Goal: Task Accomplishment & Management: Complete application form

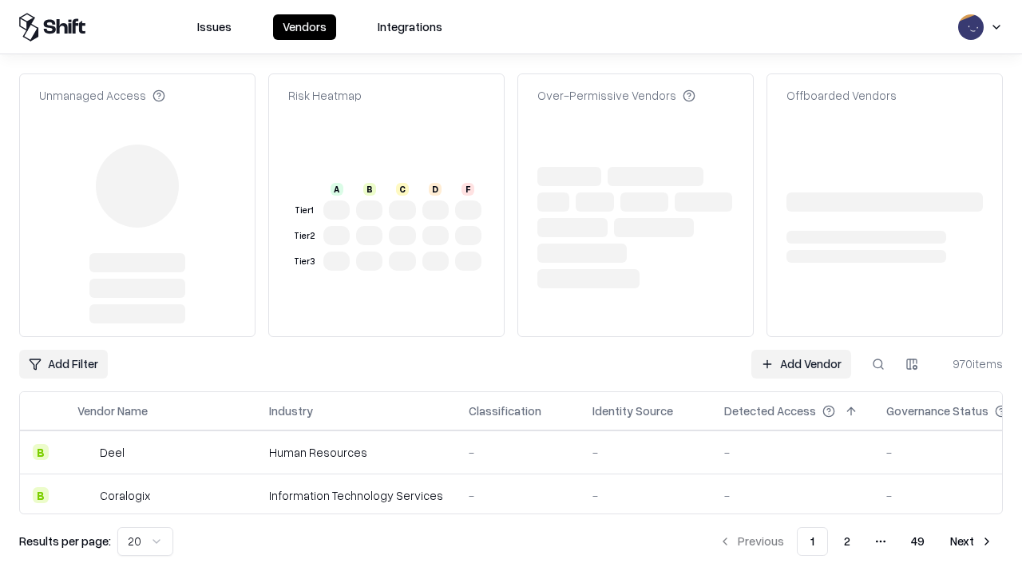
click at [801, 350] on link "Add Vendor" at bounding box center [801, 364] width 100 height 29
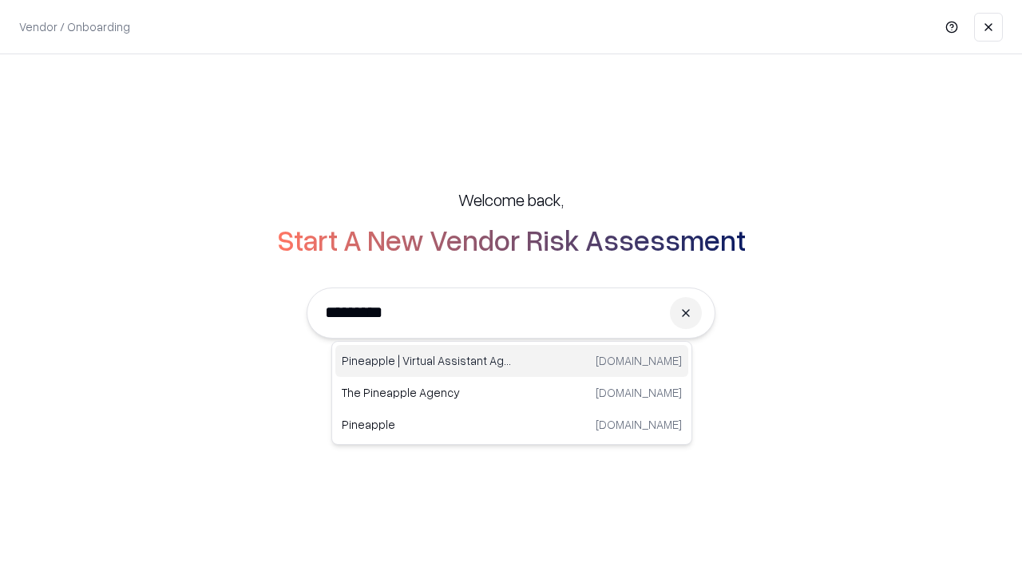
click at [512, 361] on div "Pineapple | Virtual Assistant Agency [DOMAIN_NAME]" at bounding box center [511, 361] width 353 height 32
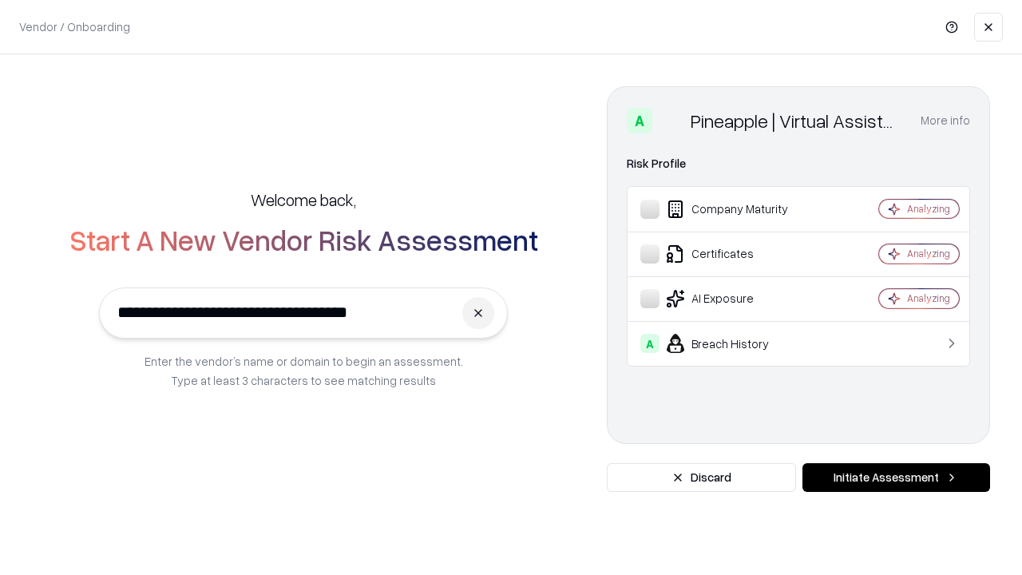
type input "**********"
click at [896, 477] on button "Initiate Assessment" at bounding box center [896, 477] width 188 height 29
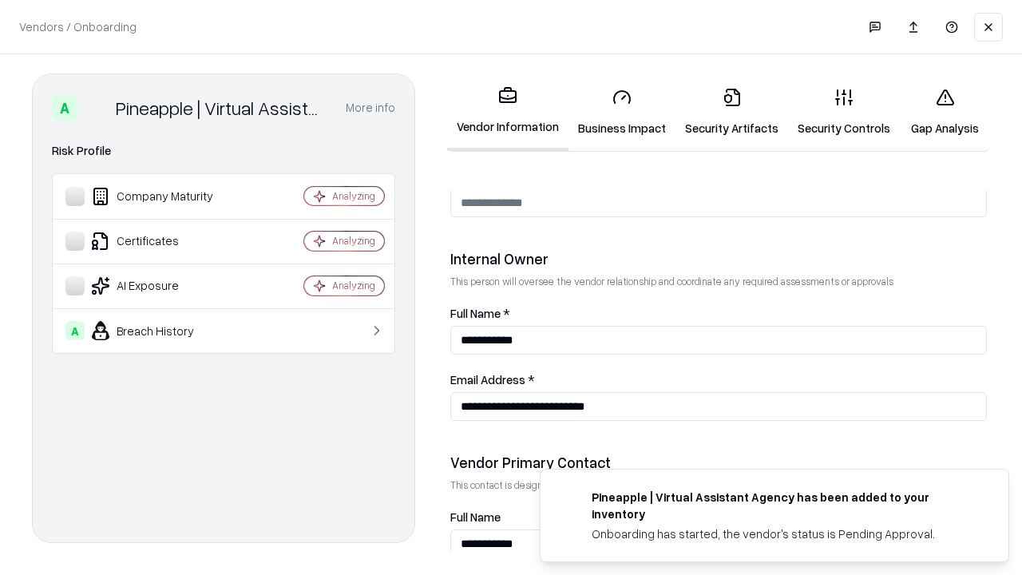
scroll to position [827, 0]
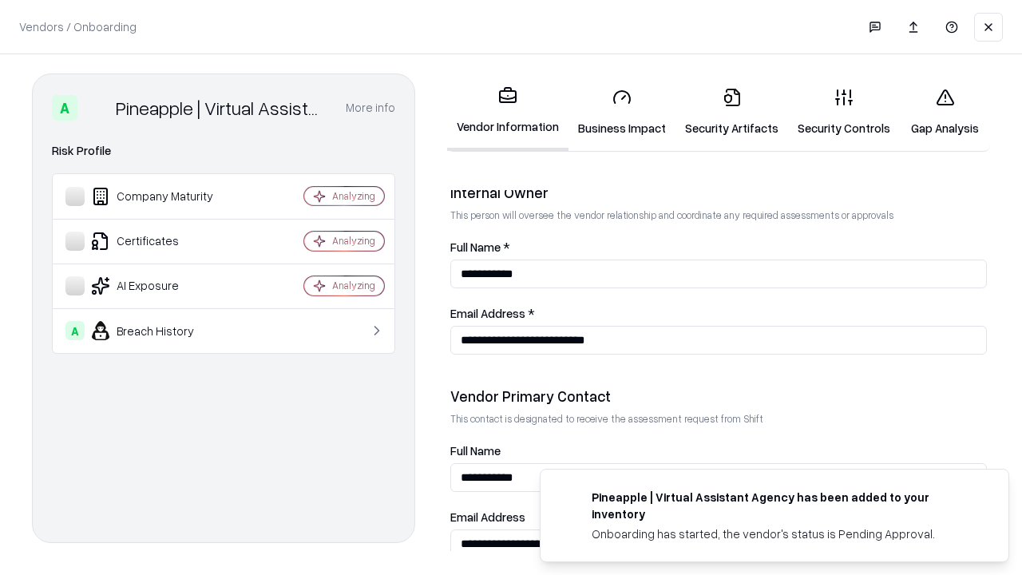
click at [622, 112] on link "Business Impact" at bounding box center [621, 112] width 107 height 74
click at [731, 112] on link "Security Artifacts" at bounding box center [731, 112] width 113 height 74
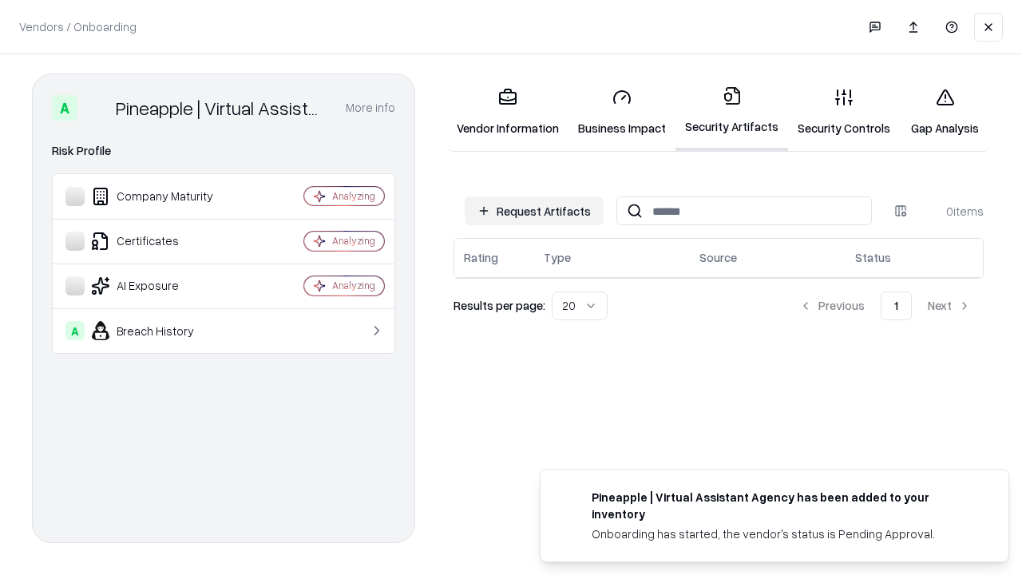
click at [534, 211] on button "Request Artifacts" at bounding box center [534, 210] width 139 height 29
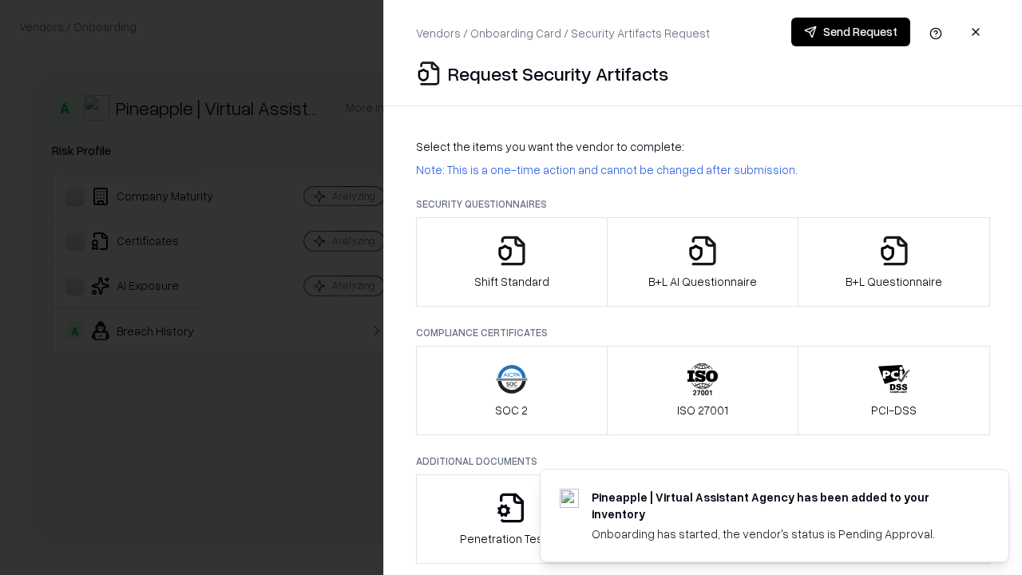
click at [511, 262] on icon "button" at bounding box center [512, 251] width 32 height 32
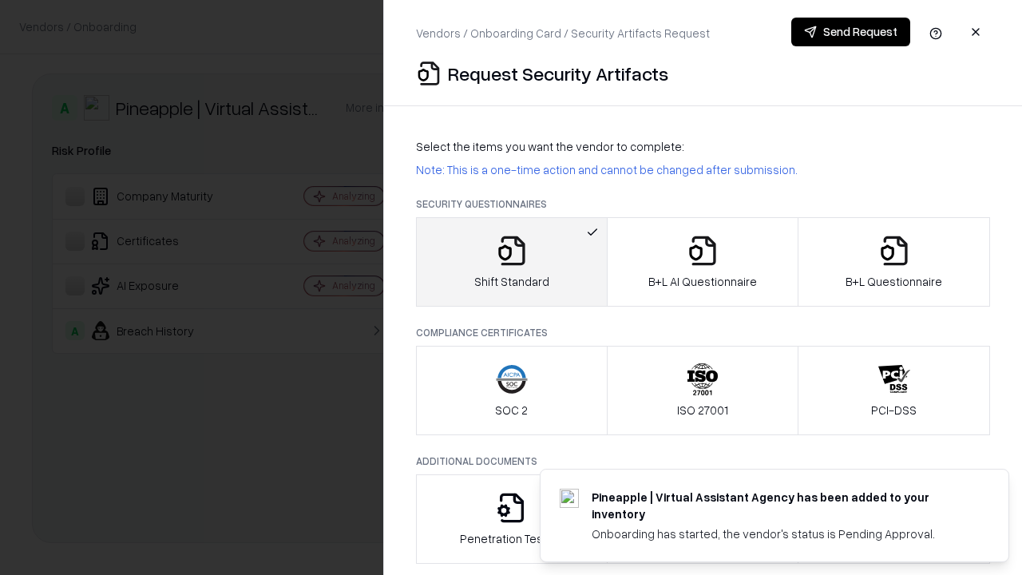
click at [850, 32] on button "Send Request" at bounding box center [850, 32] width 119 height 29
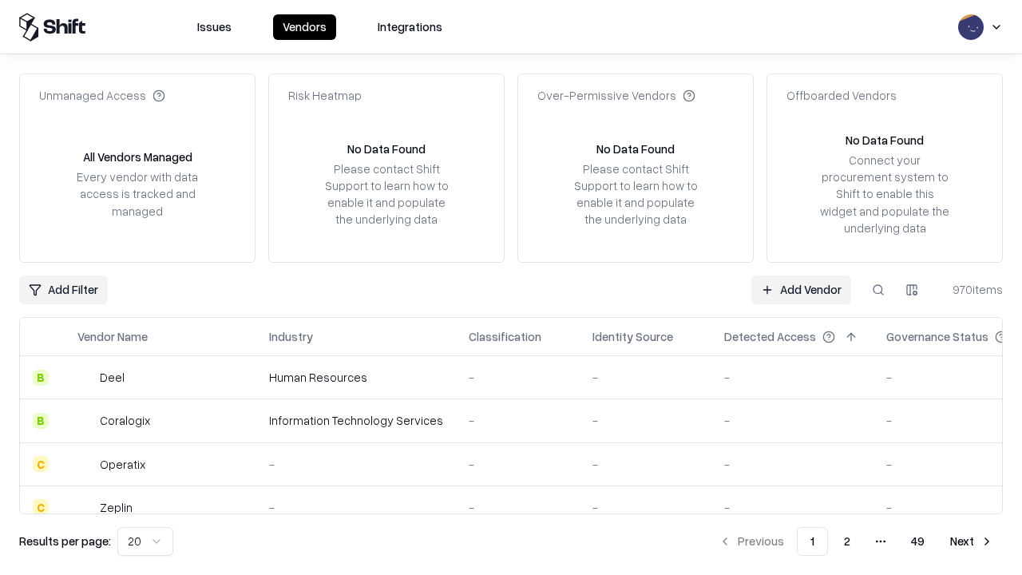
click at [878, 289] on button at bounding box center [878, 289] width 29 height 29
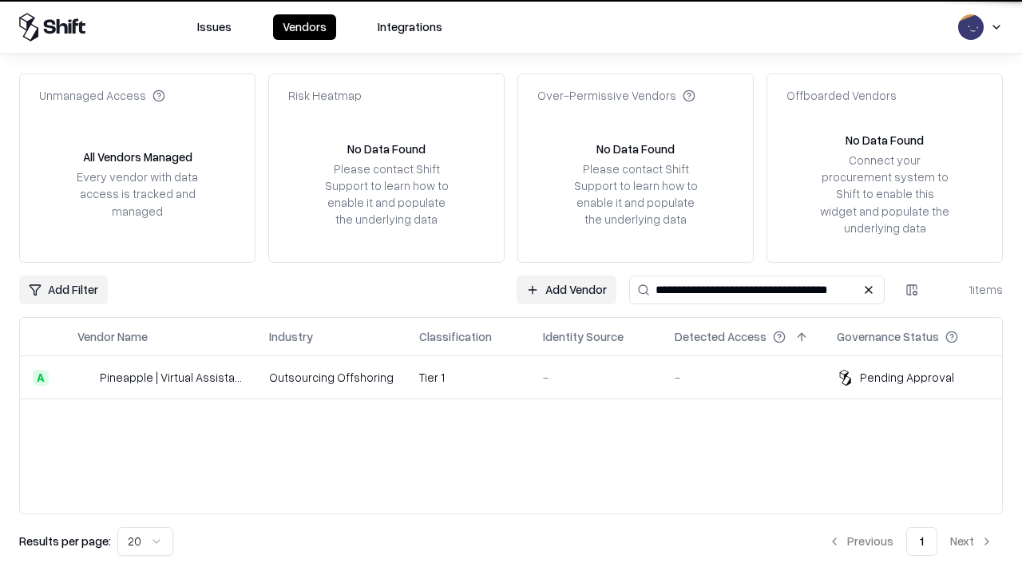
type input "**********"
click at [521, 377] on td "Tier 1" at bounding box center [468, 377] width 124 height 43
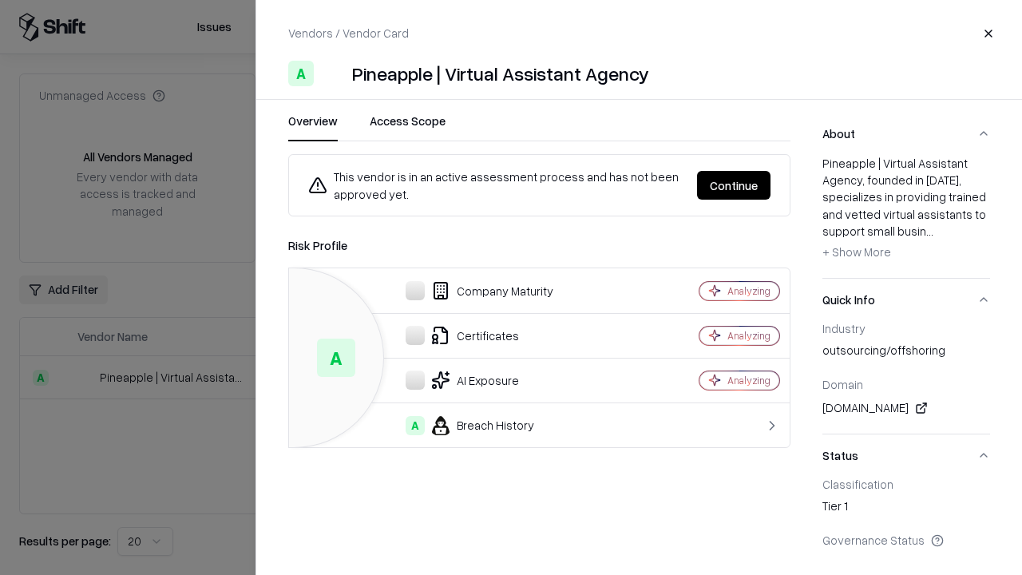
click at [734, 185] on button "Continue" at bounding box center [733, 185] width 73 height 29
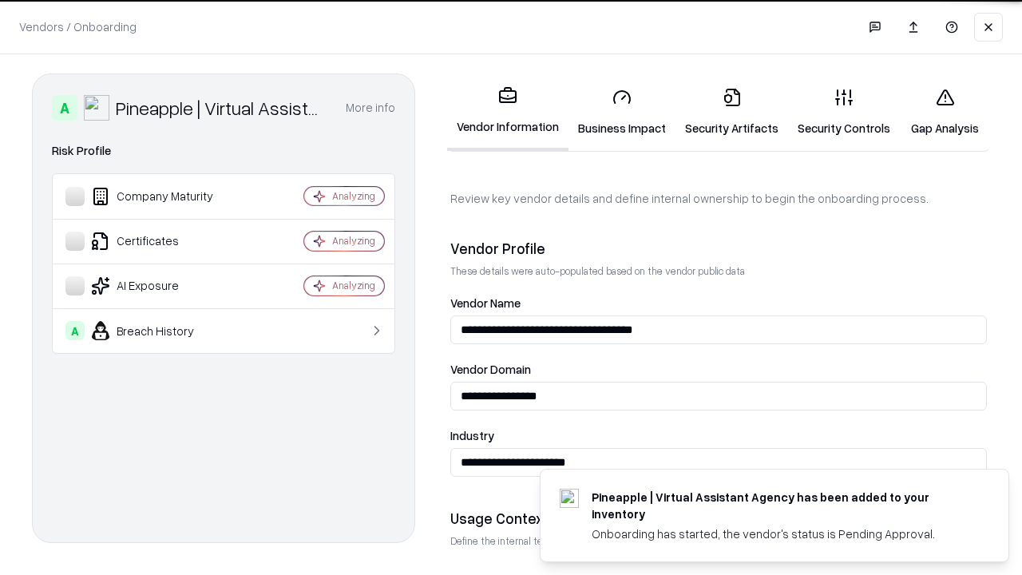
click at [731, 112] on link "Security Artifacts" at bounding box center [731, 112] width 113 height 74
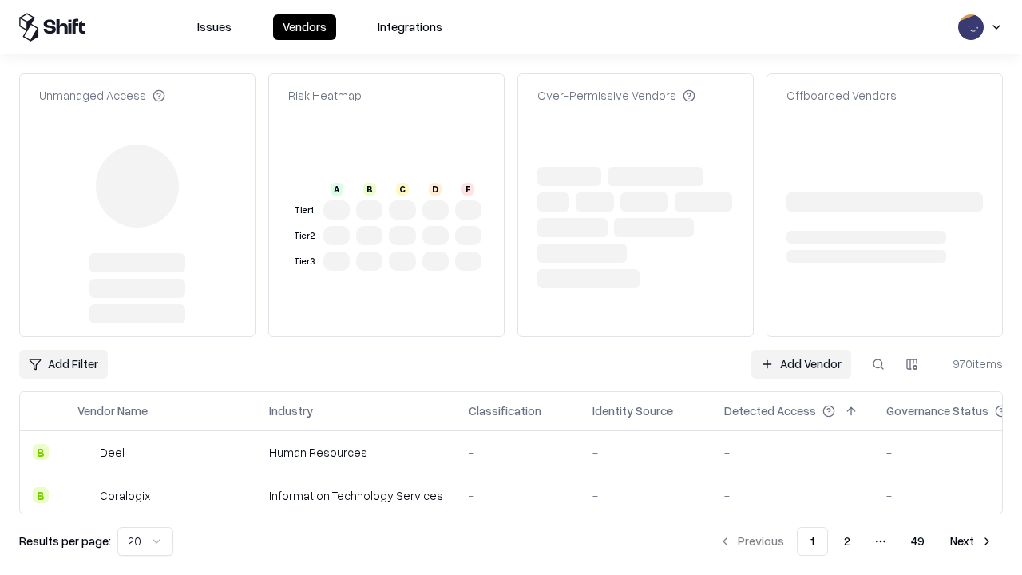
click at [801, 364] on link "Add Vendor" at bounding box center [801, 364] width 100 height 29
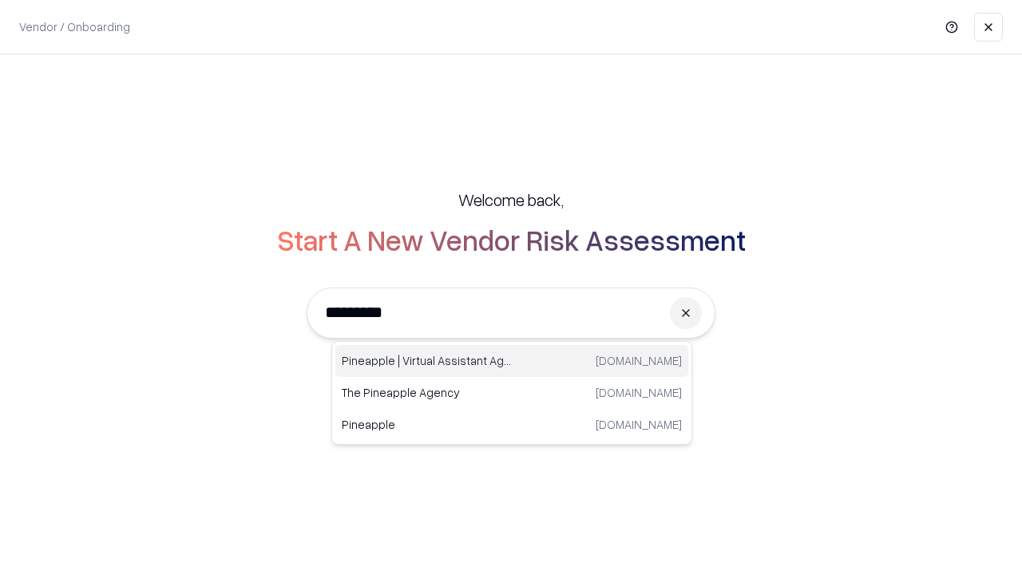
click at [512, 361] on div "Pineapple | Virtual Assistant Agency [DOMAIN_NAME]" at bounding box center [511, 361] width 353 height 32
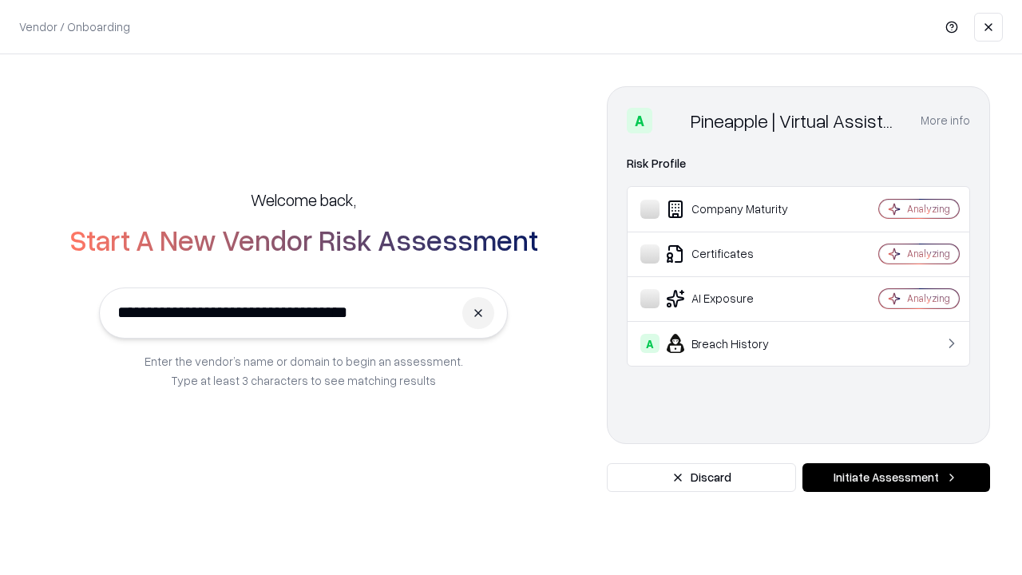
type input "**********"
click at [896, 477] on button "Initiate Assessment" at bounding box center [896, 477] width 188 height 29
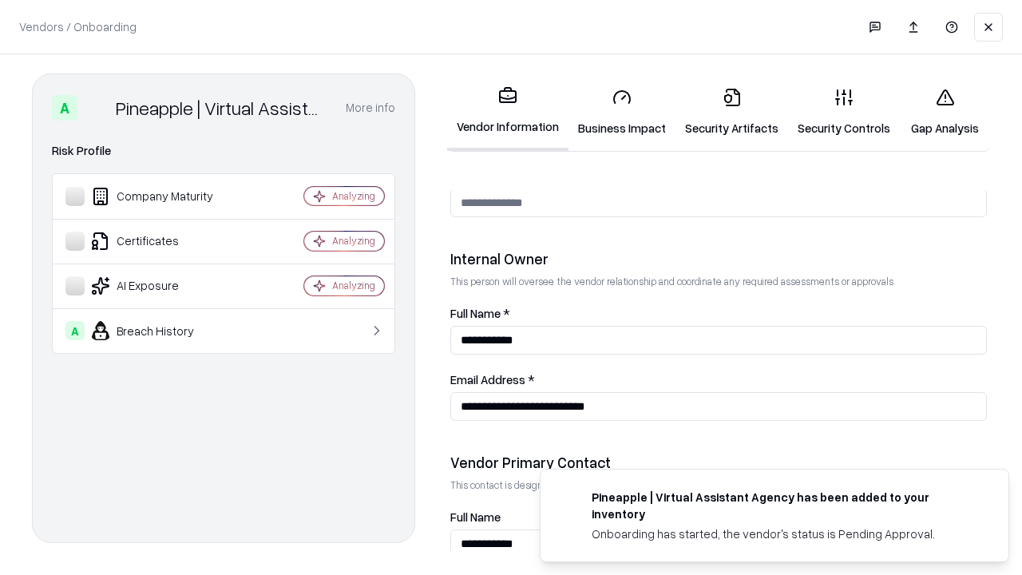
scroll to position [827, 0]
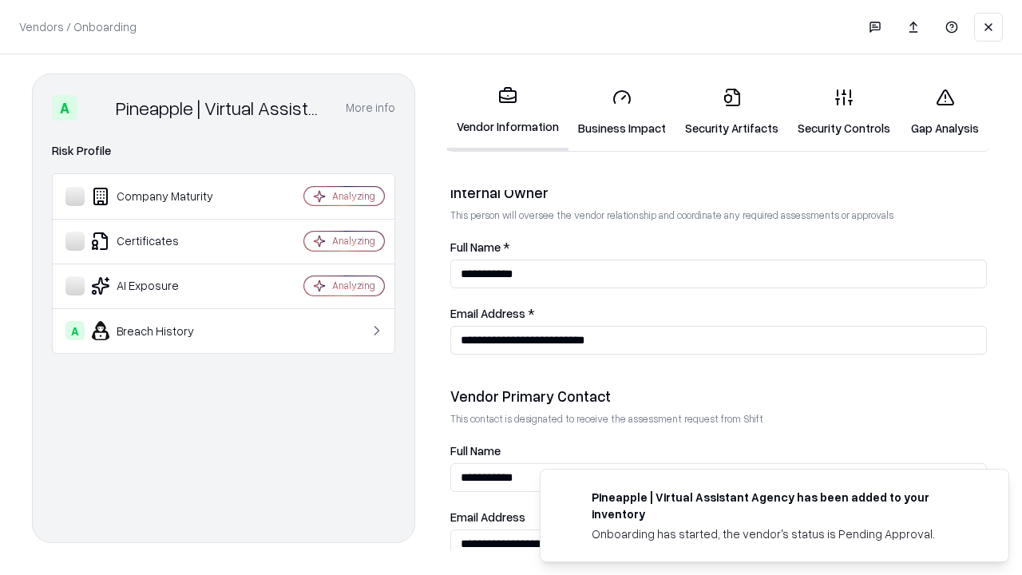
click at [944, 112] on link "Gap Analysis" at bounding box center [945, 112] width 90 height 74
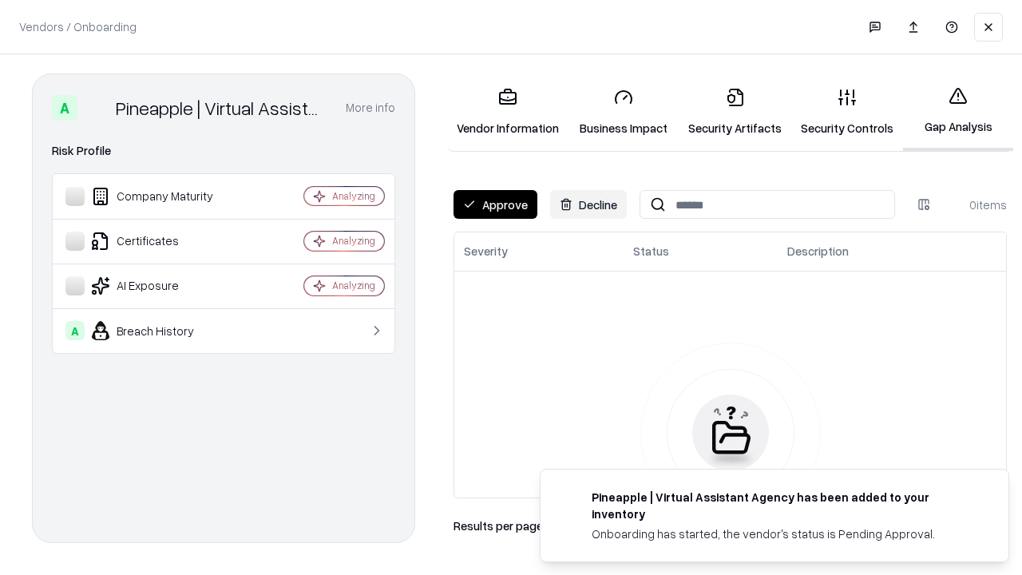
click at [495, 204] on button "Approve" at bounding box center [495, 204] width 84 height 29
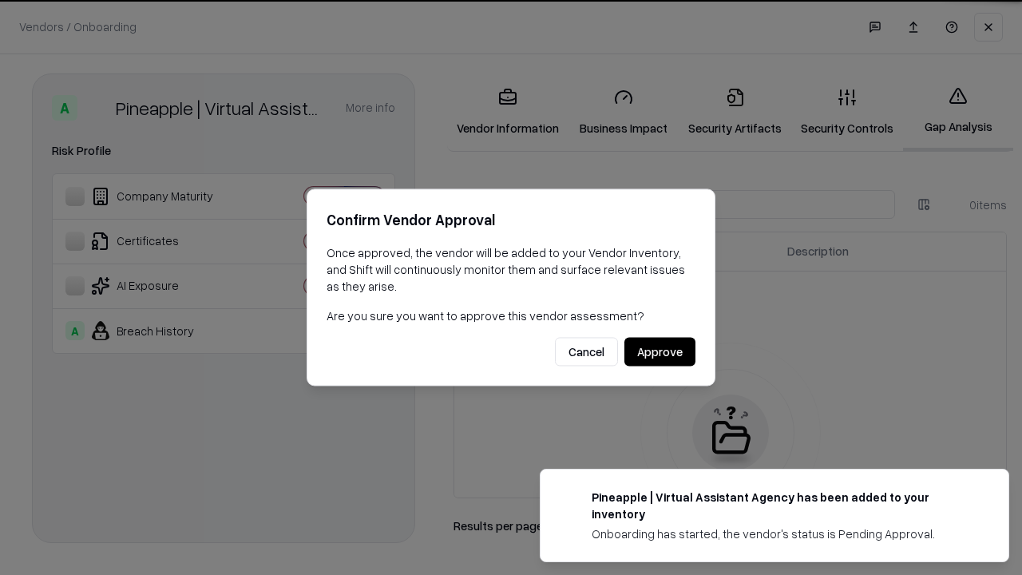
click at [659, 351] on button "Approve" at bounding box center [659, 352] width 71 height 29
